Goal: Check status

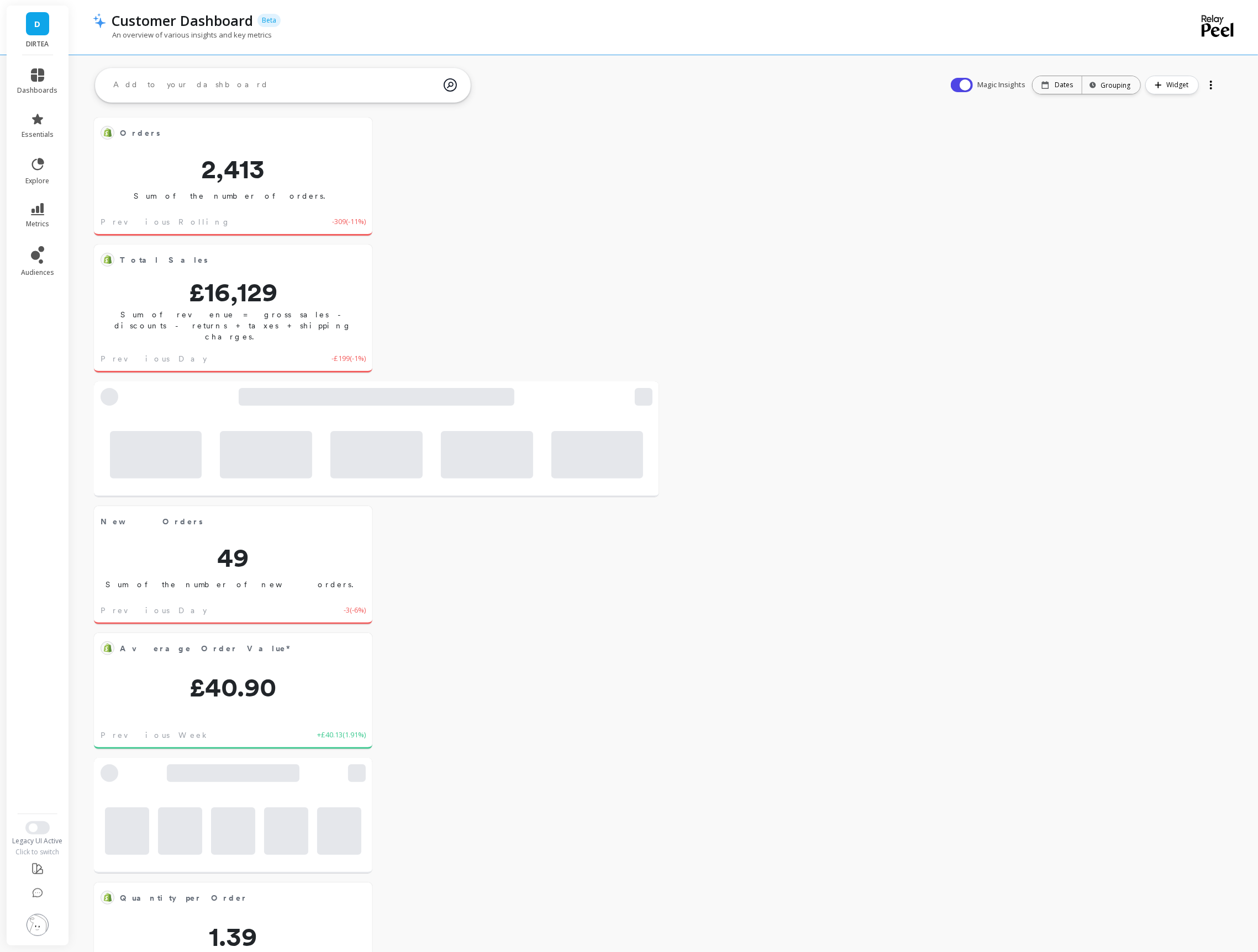
scroll to position [303, 254]
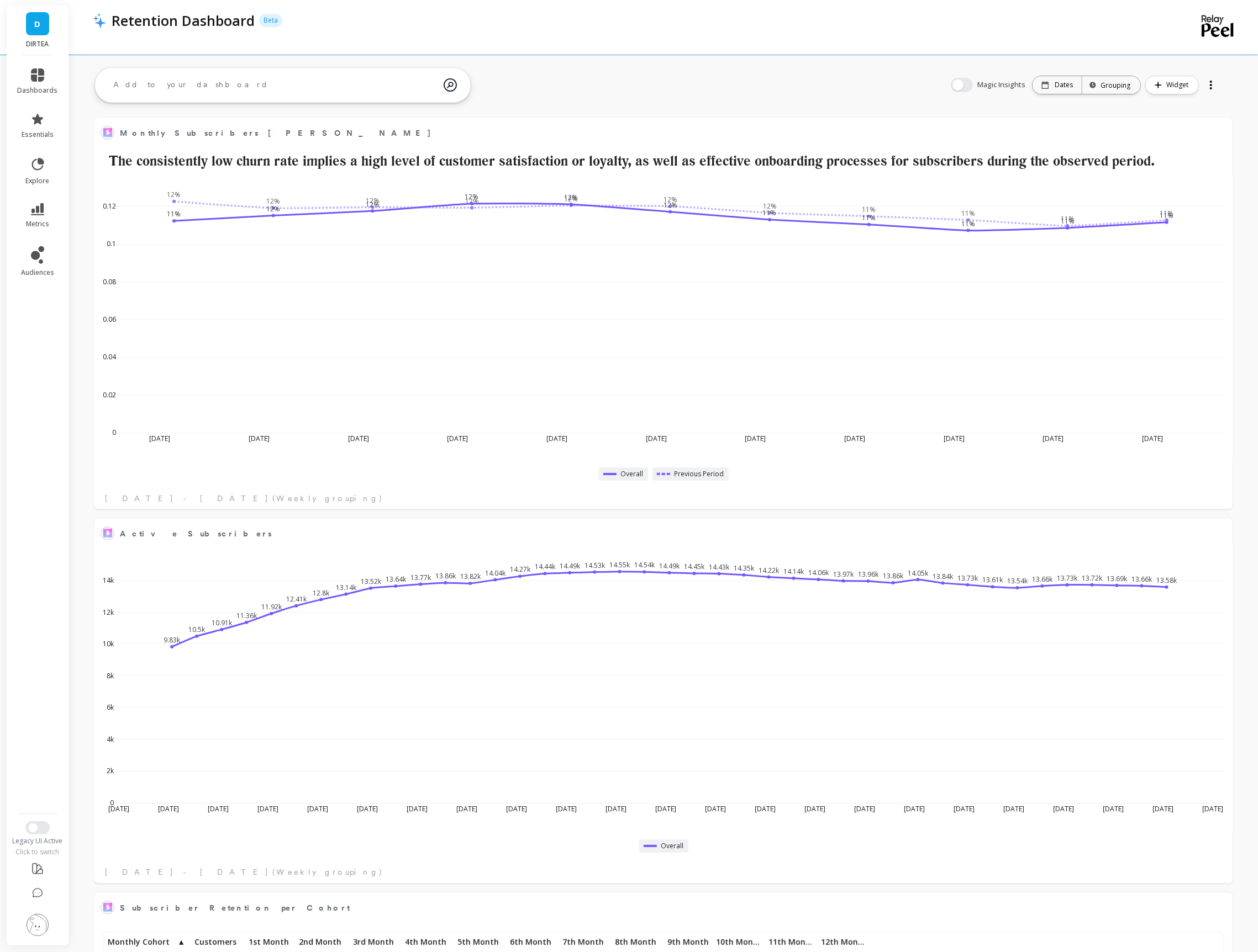
scroll to position [303, 1115]
click at [1223, 138] on button at bounding box center [1219, 132] width 13 height 16
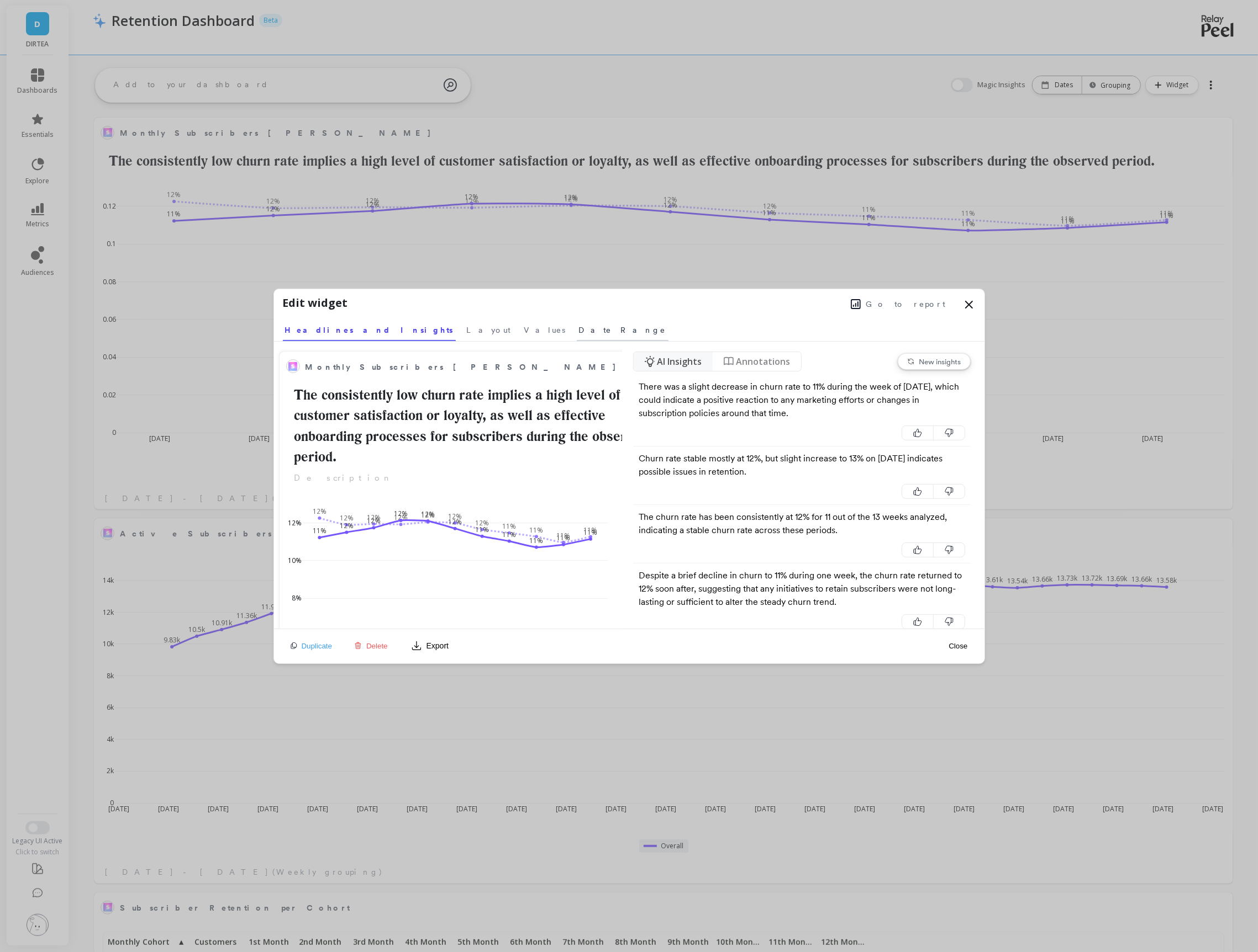
click at [579, 334] on span "Date Range" at bounding box center [622, 330] width 87 height 11
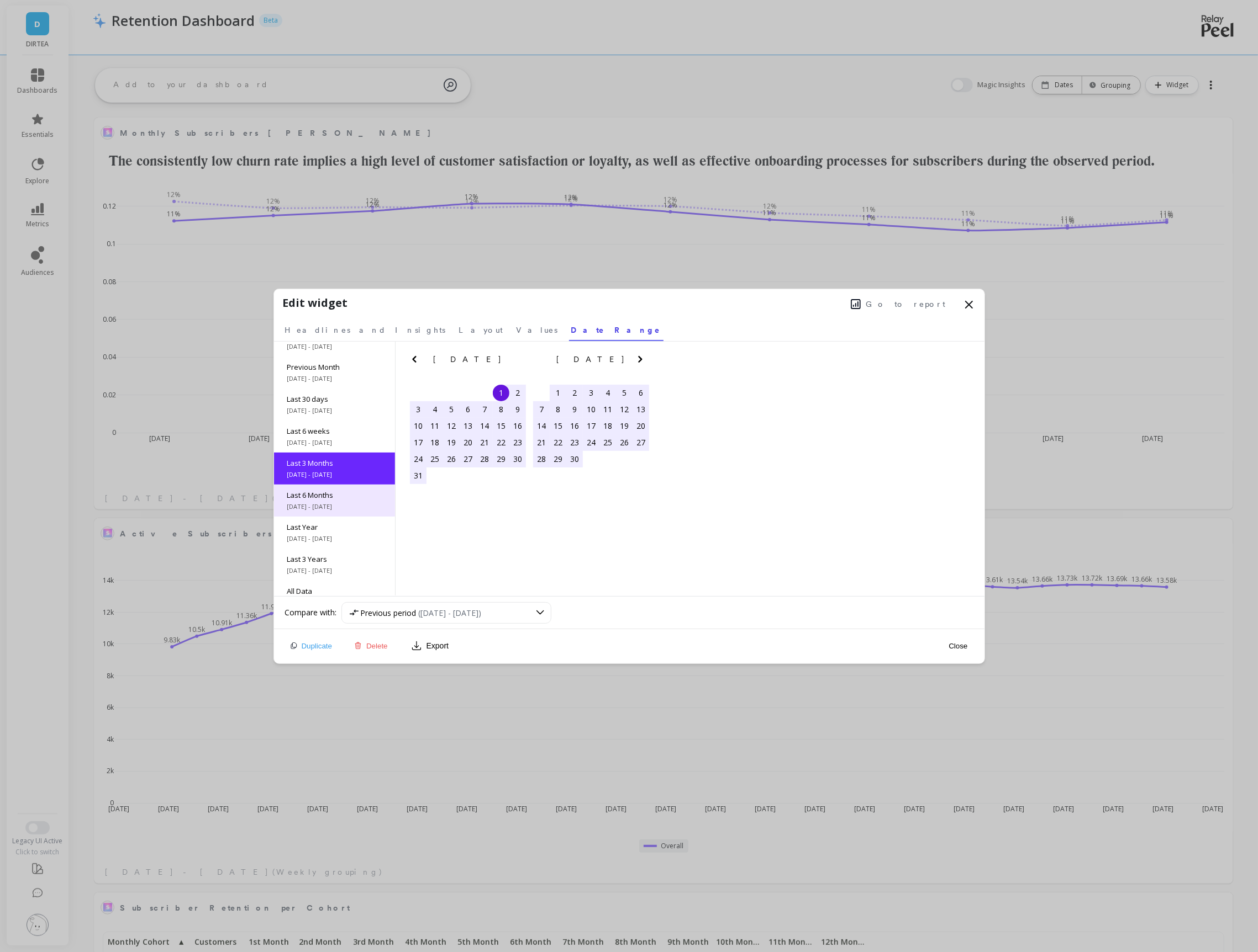
click at [353, 502] on span "5/1/2025 - 10/12/2025" at bounding box center [334, 507] width 95 height 9
click at [967, 643] on button "Close" at bounding box center [958, 646] width 26 height 10
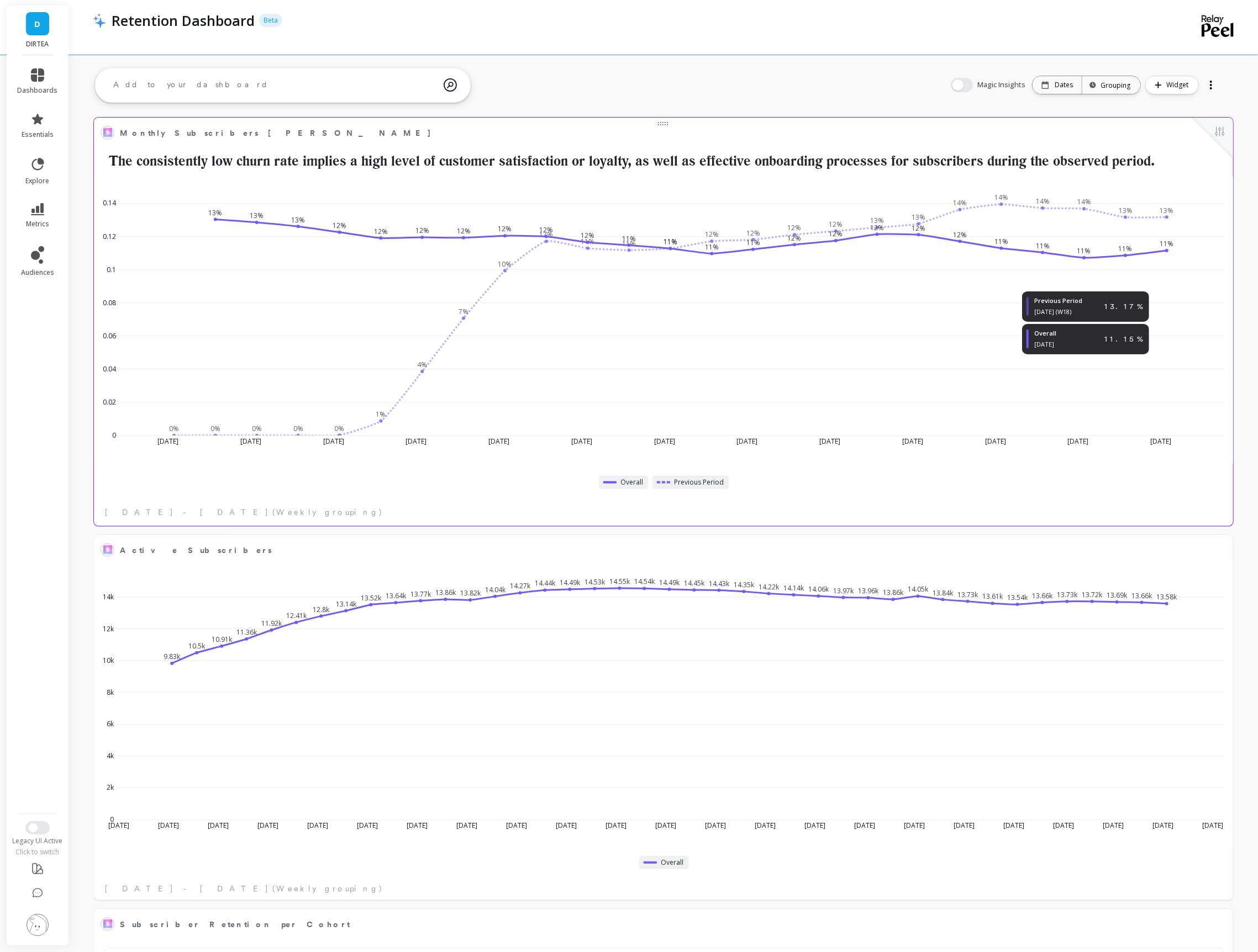
scroll to position [303, 1115]
click at [1215, 136] on button at bounding box center [1219, 132] width 13 height 16
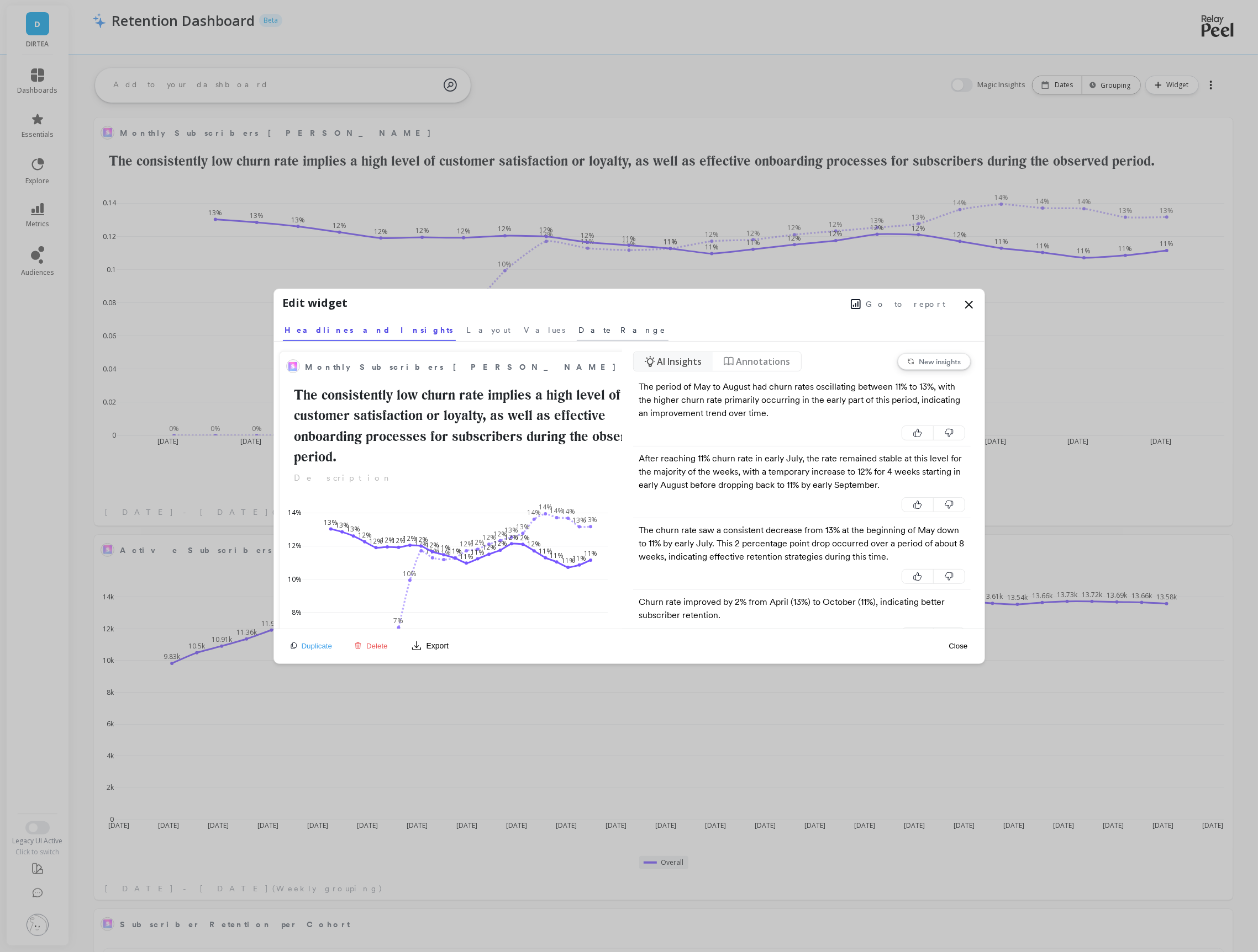
click at [579, 325] on span "Date Range" at bounding box center [622, 330] width 87 height 11
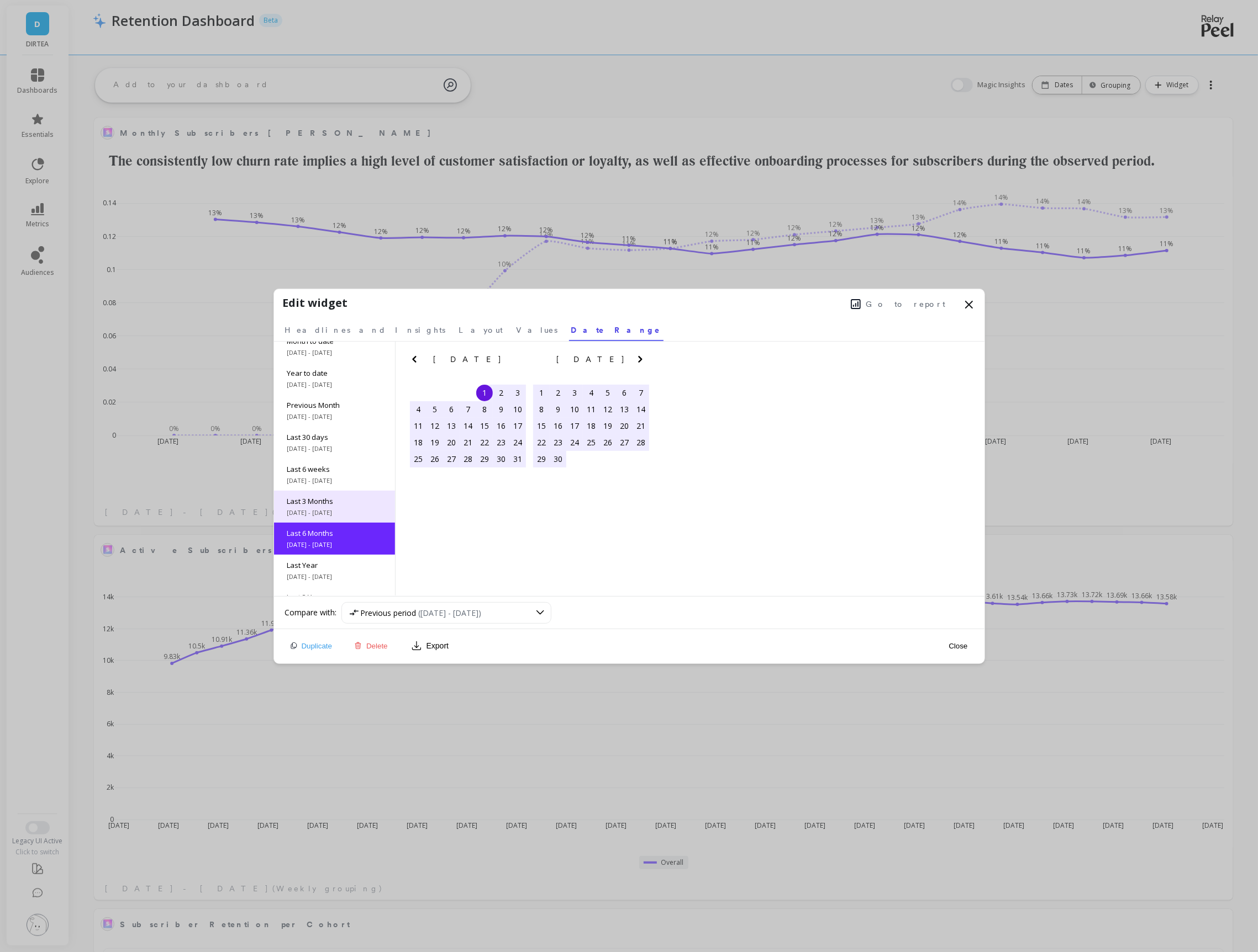
scroll to position [0, 0]
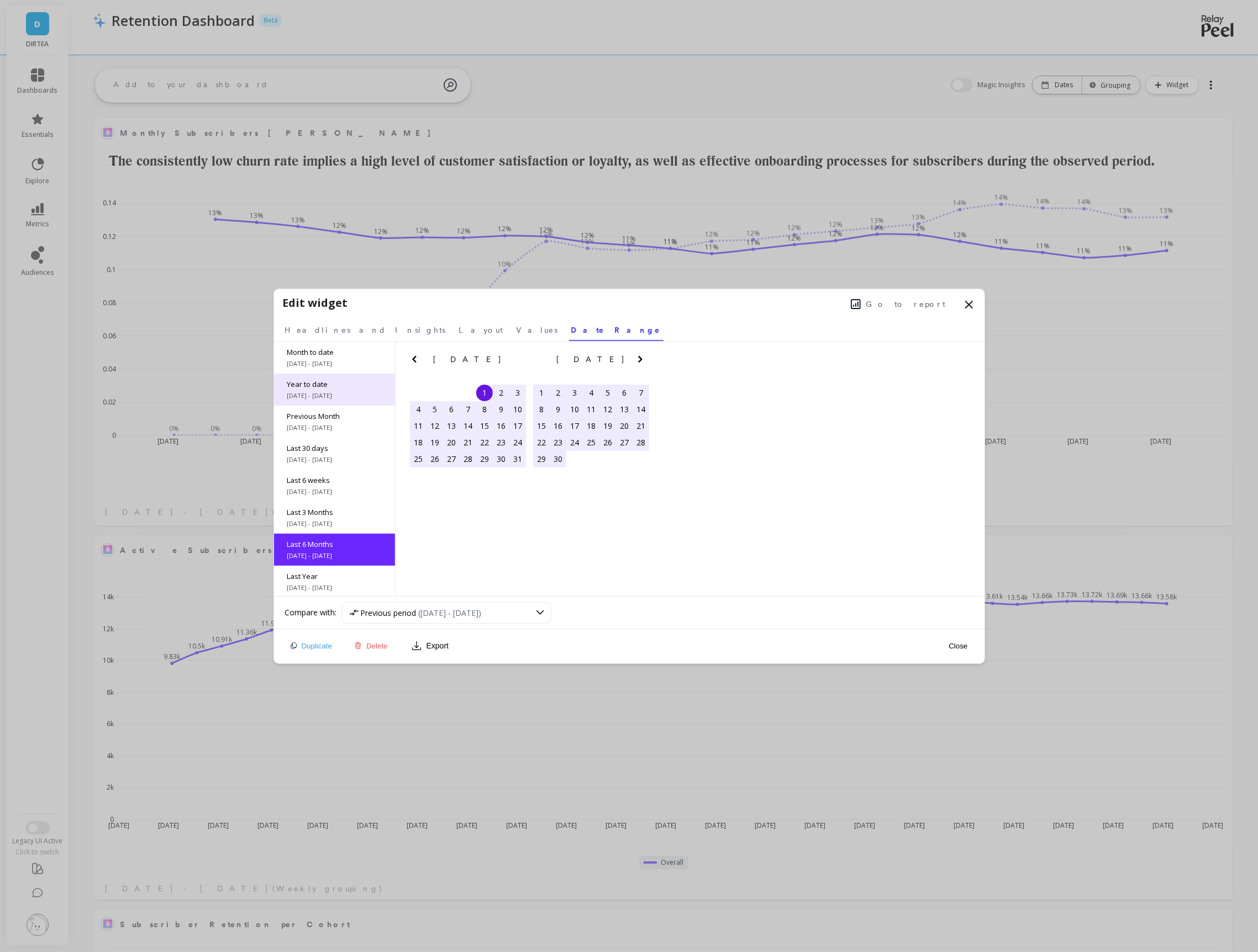
click at [322, 381] on span "Year to date" at bounding box center [334, 384] width 95 height 10
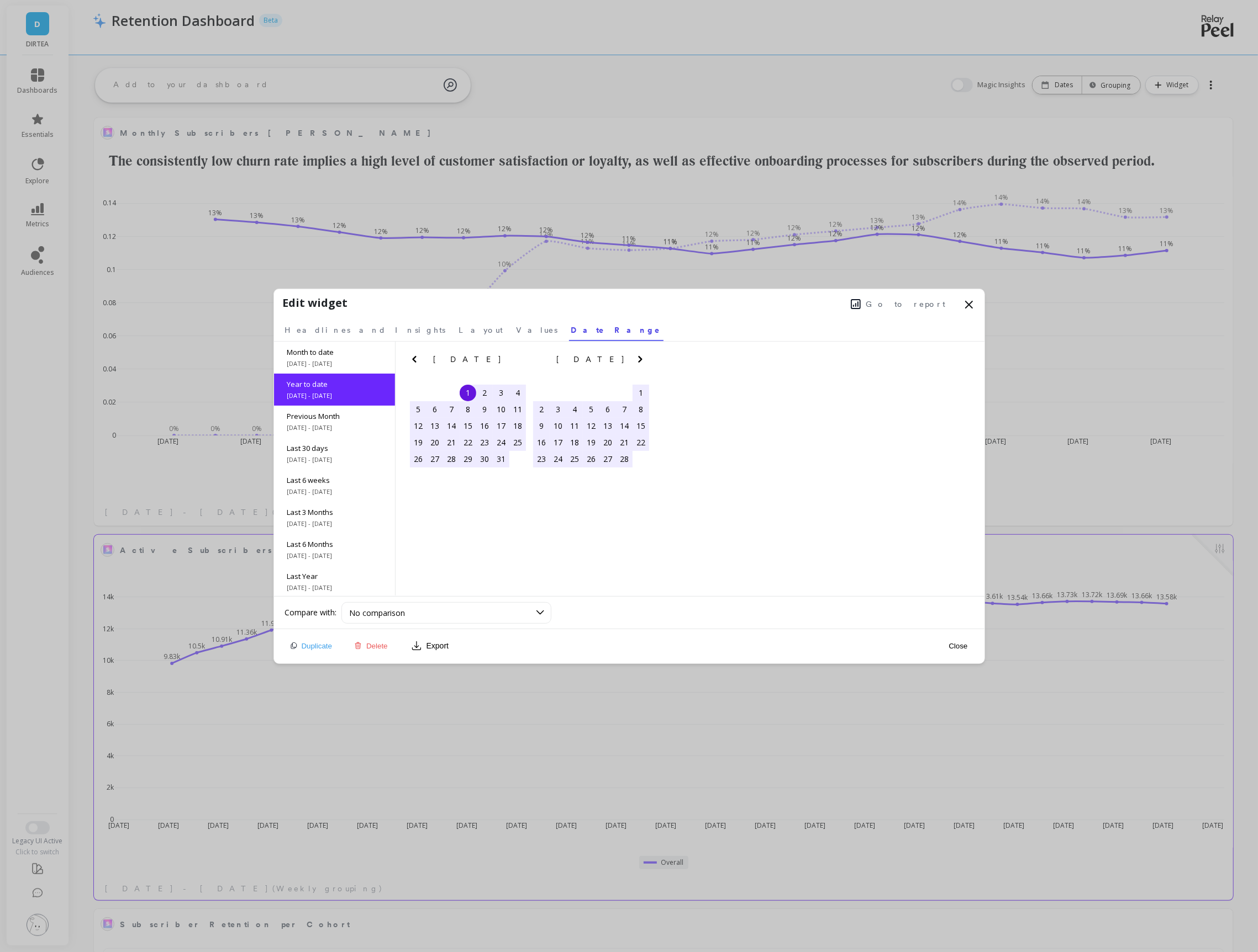
click at [959, 646] on button "Close" at bounding box center [958, 646] width 26 height 10
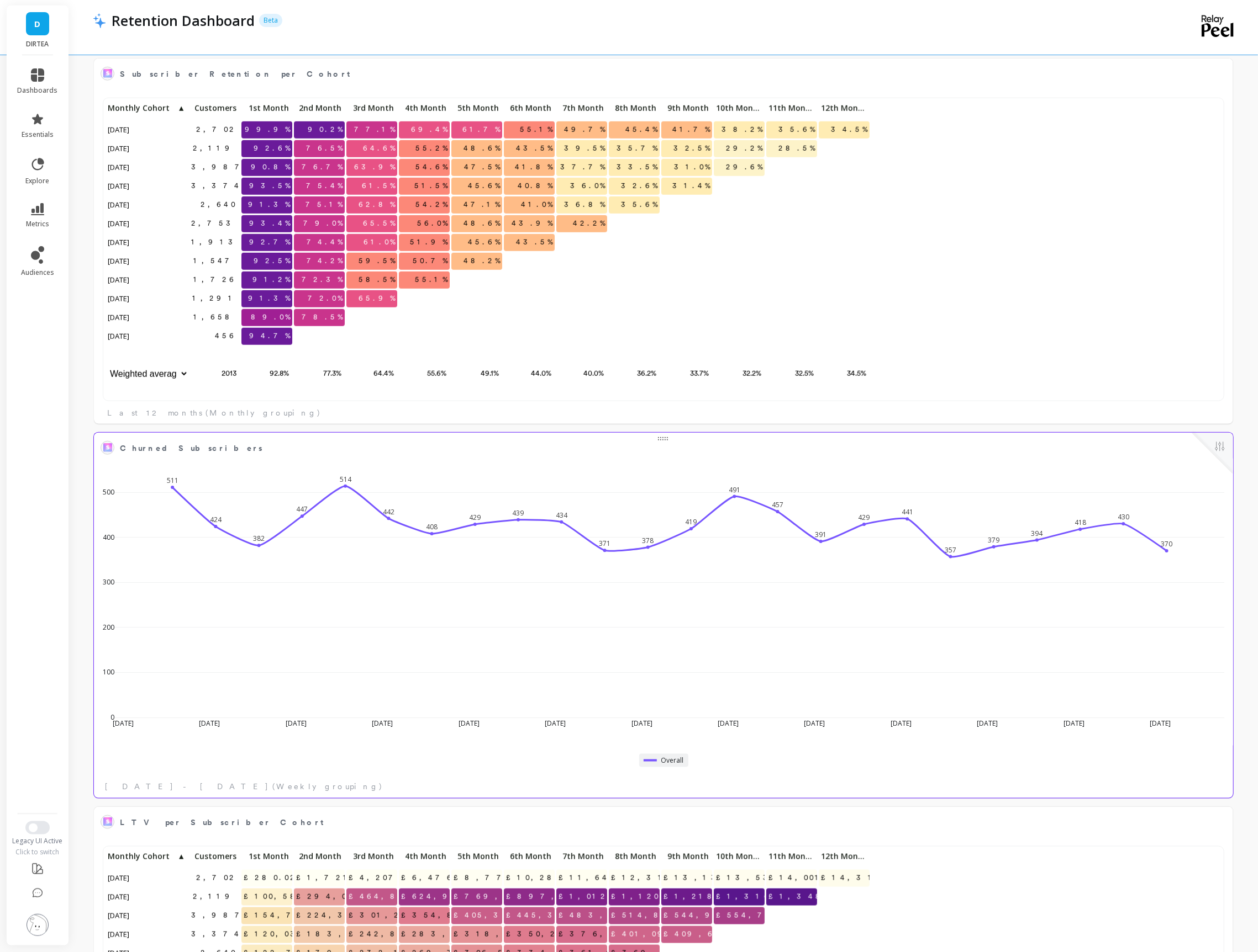
scroll to position [857, 0]
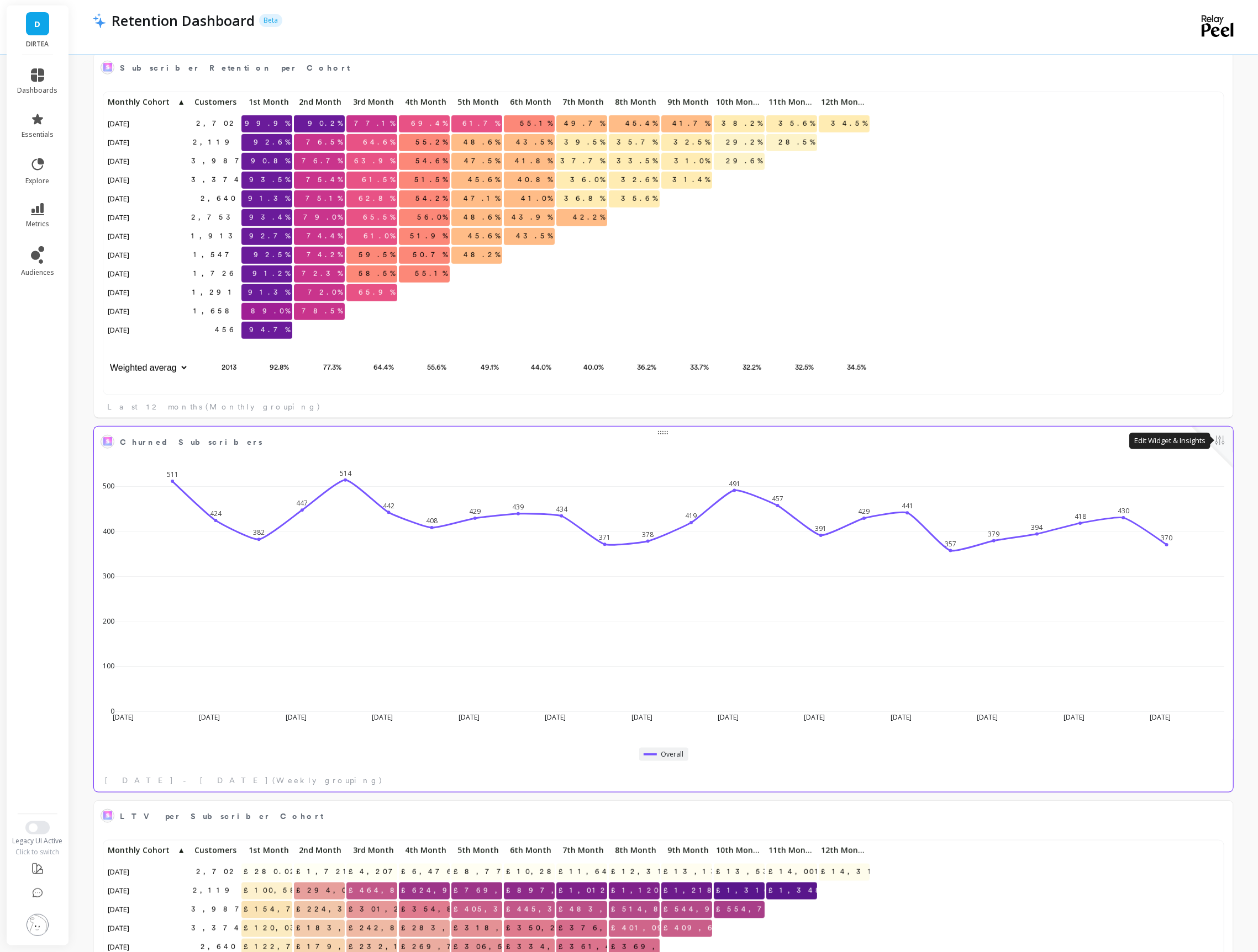
click at [1219, 441] on button at bounding box center [1219, 442] width 13 height 16
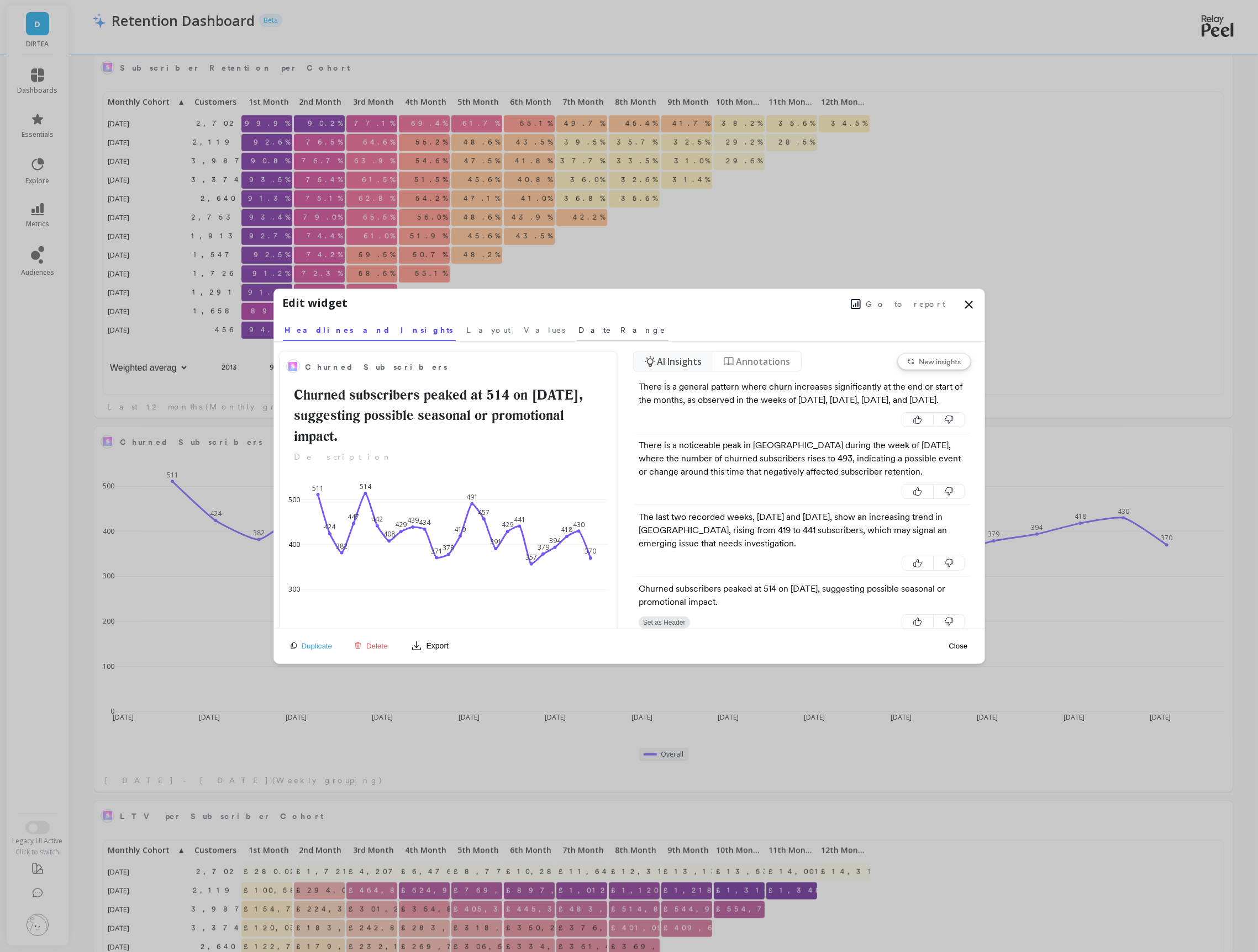
click at [579, 328] on span "Date Range" at bounding box center [622, 330] width 87 height 11
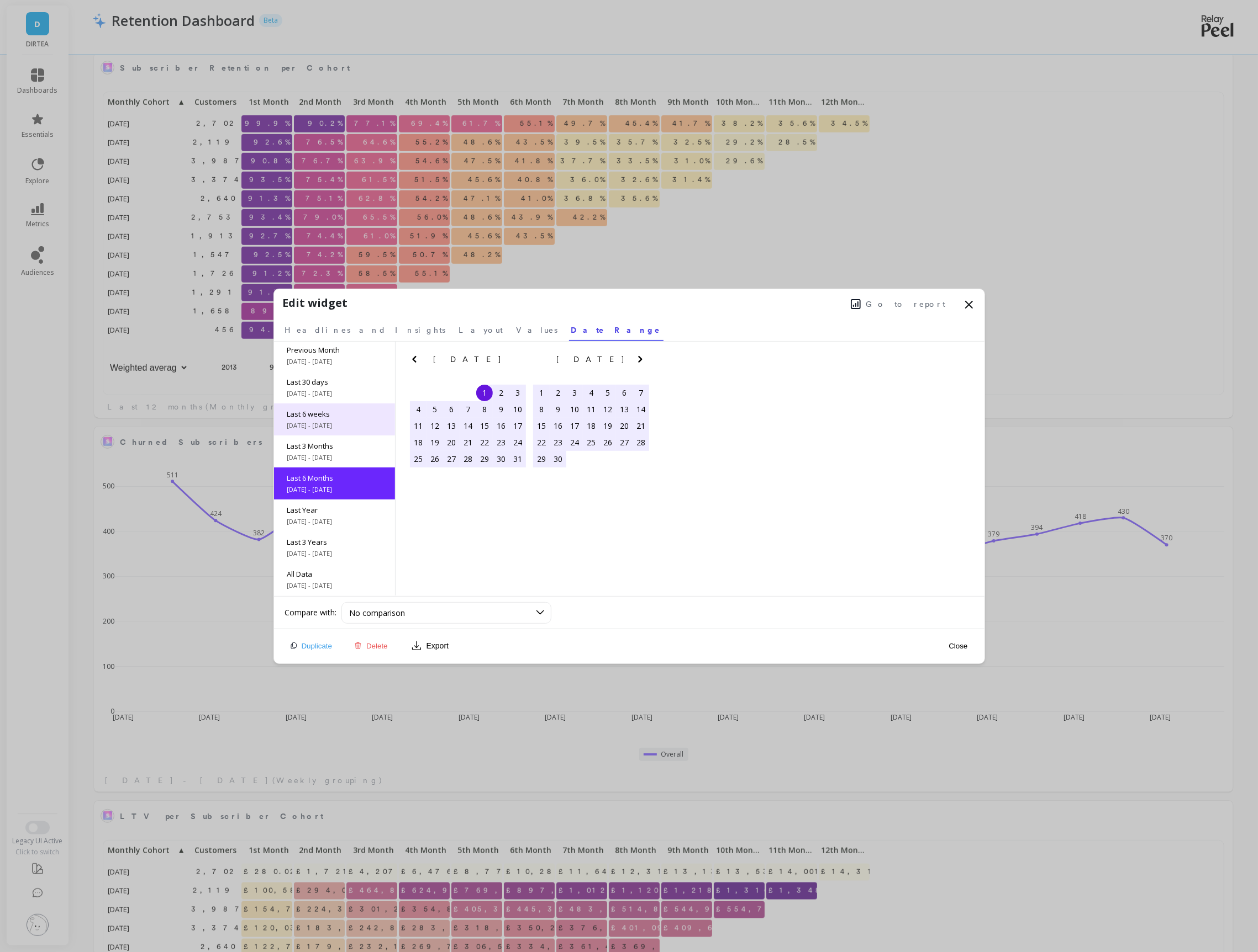
scroll to position [23, 0]
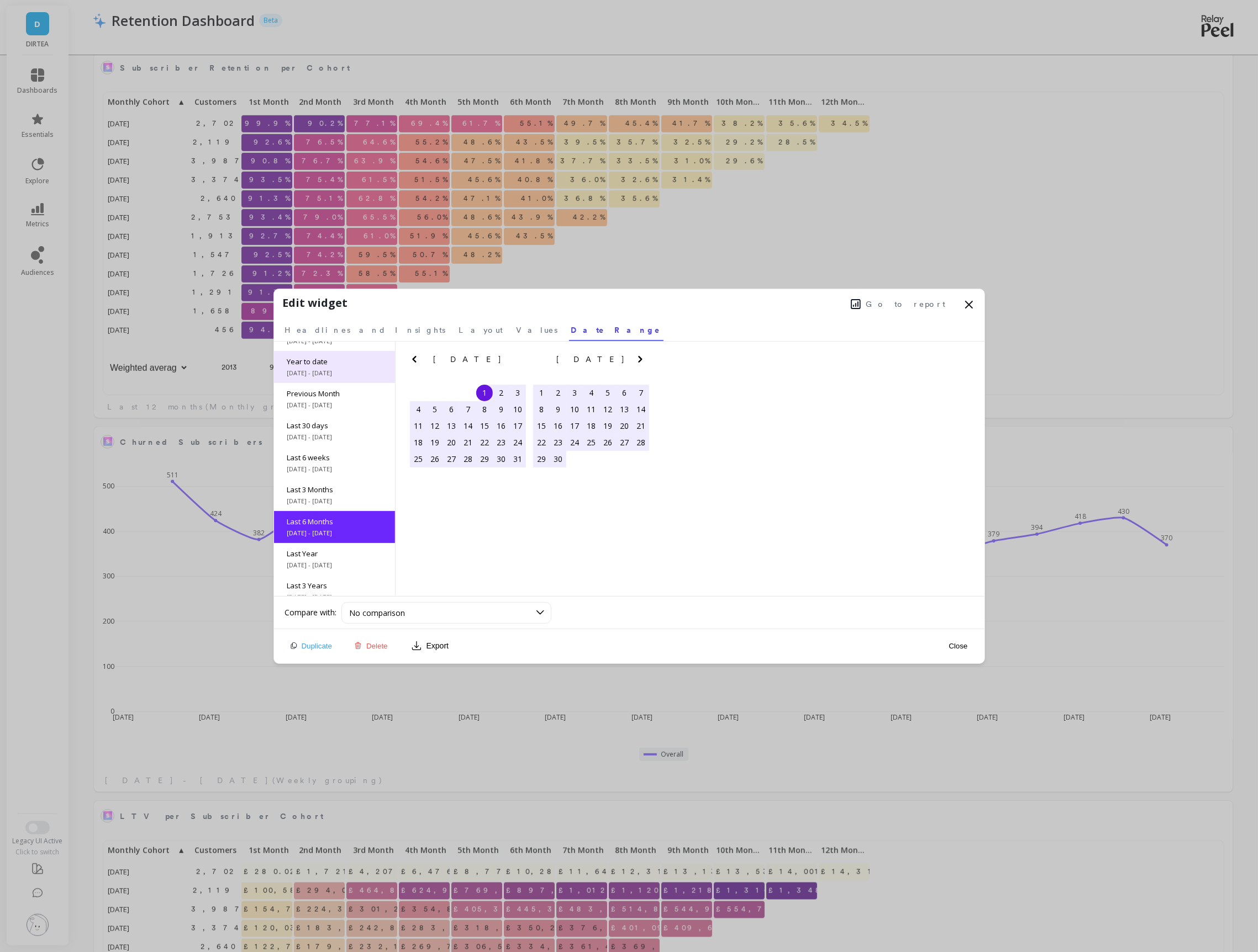
click at [316, 365] on span "Year to date" at bounding box center [334, 361] width 95 height 10
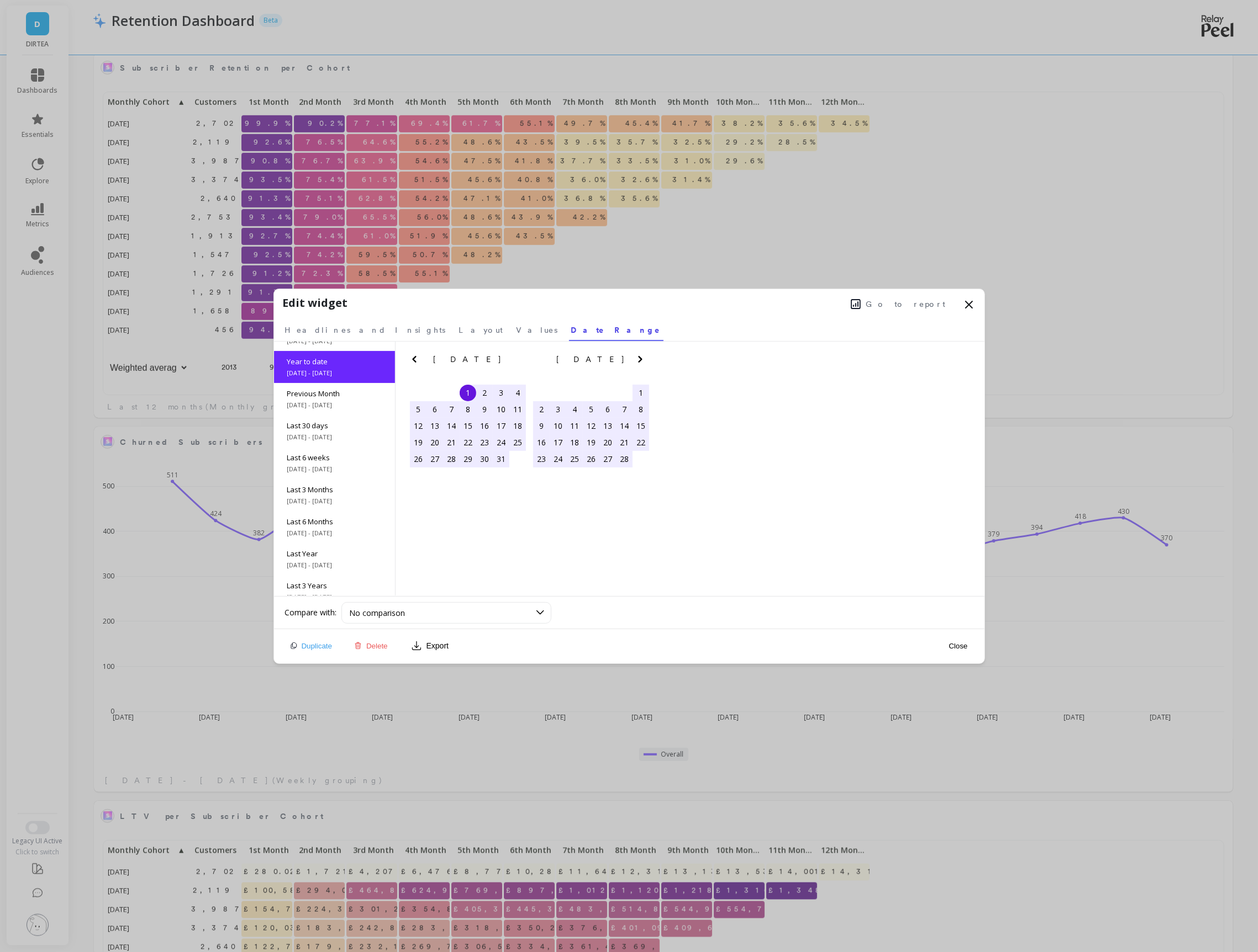
scroll to position [0, 0]
click at [952, 648] on button "Close" at bounding box center [958, 646] width 26 height 10
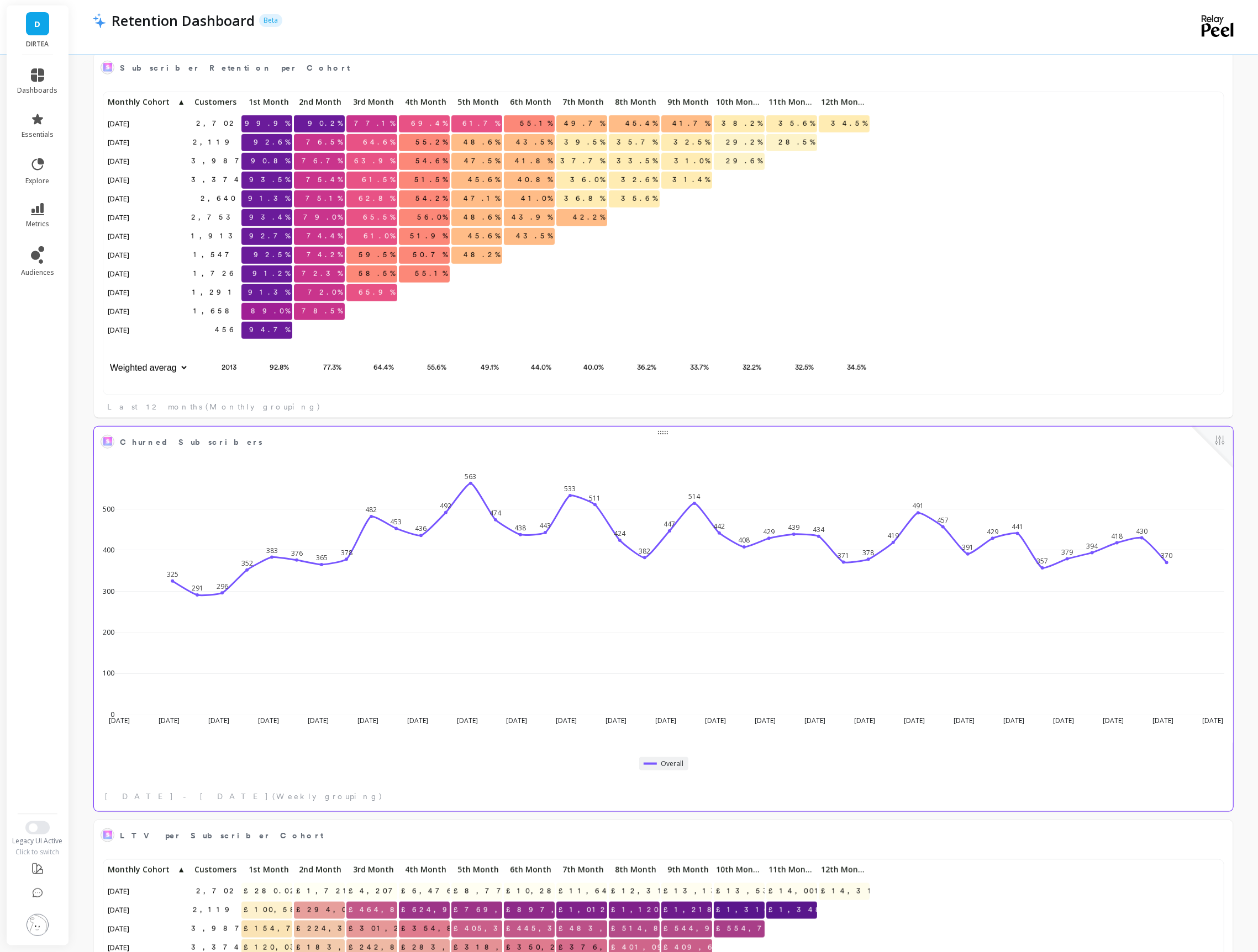
scroll to position [303, 1115]
